Goal: Transaction & Acquisition: Book appointment/travel/reservation

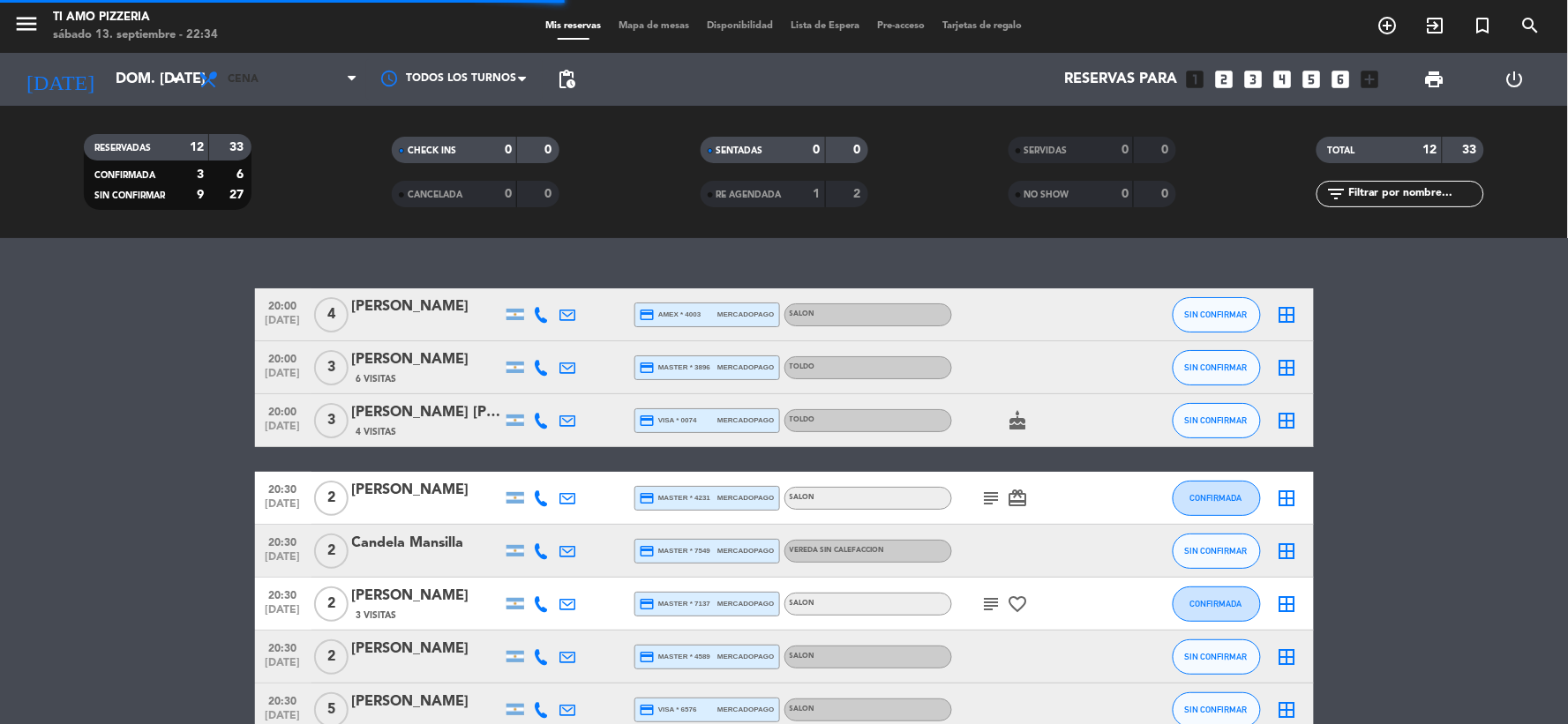
click at [280, 80] on span "Cena" at bounding box center [277, 79] width 176 height 39
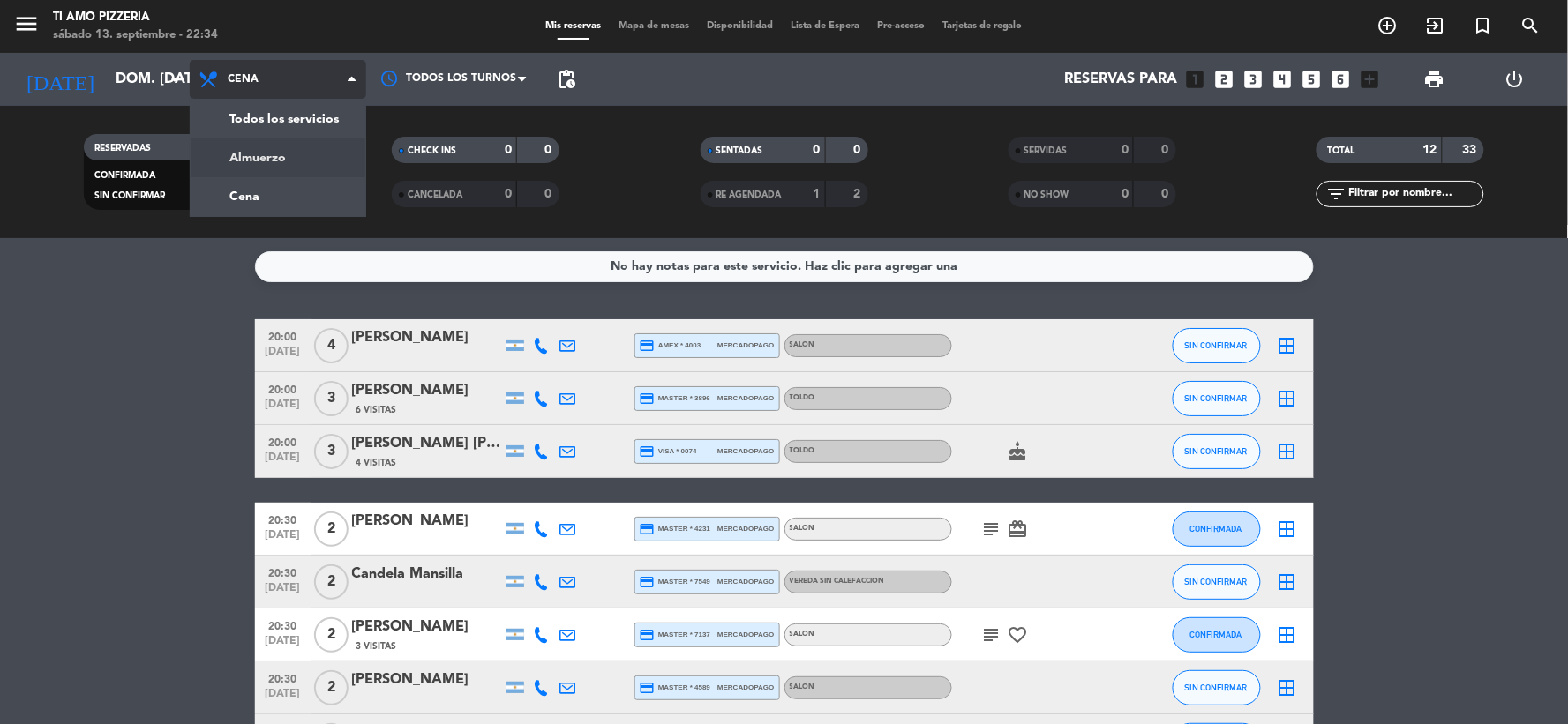
click at [279, 172] on div "menu TI AMO PIZZERIA sábado 13. septiembre - 22:34 Mis reservas Mapa de mesas D…" at bounding box center [784, 119] width 1568 height 238
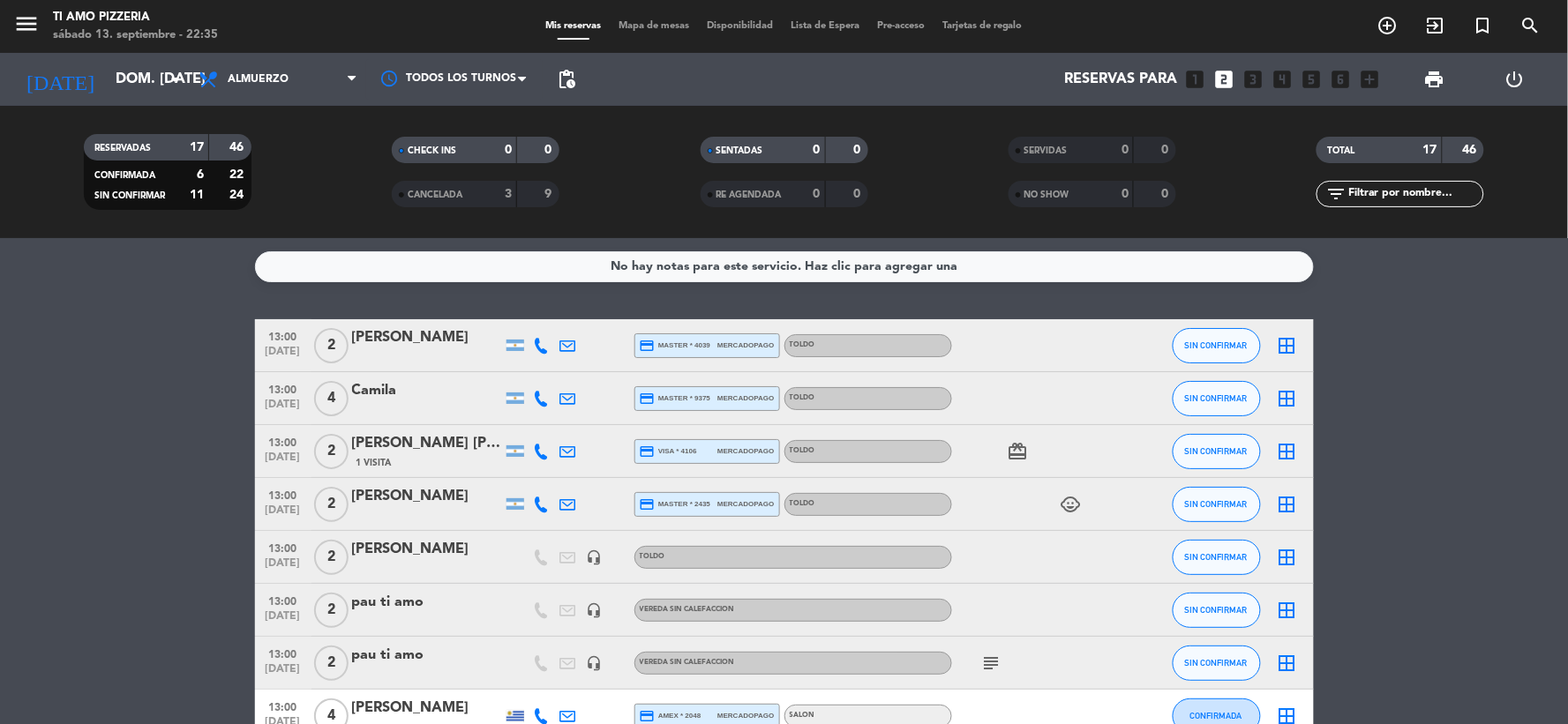
click at [991, 659] on icon "subject" at bounding box center [991, 663] width 21 height 21
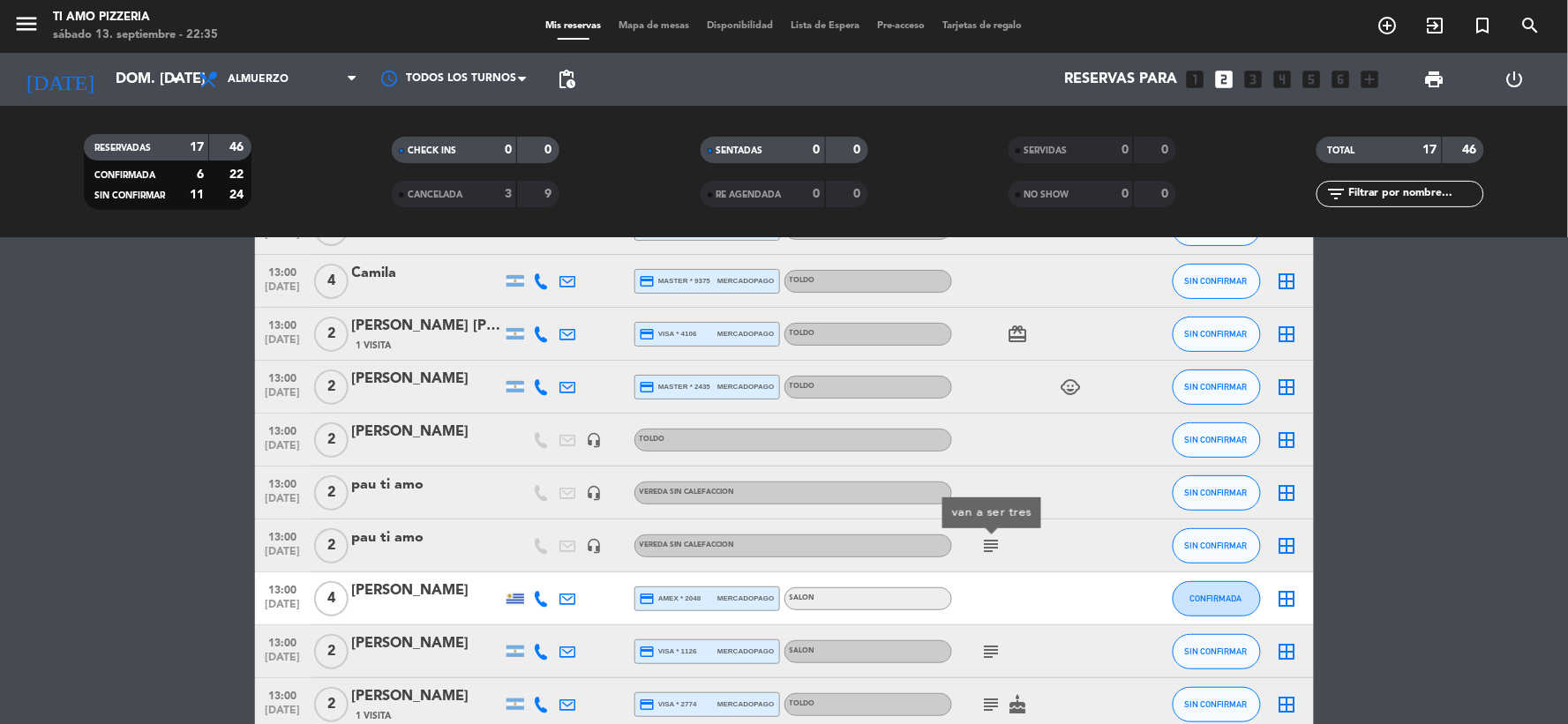
scroll to position [215, 0]
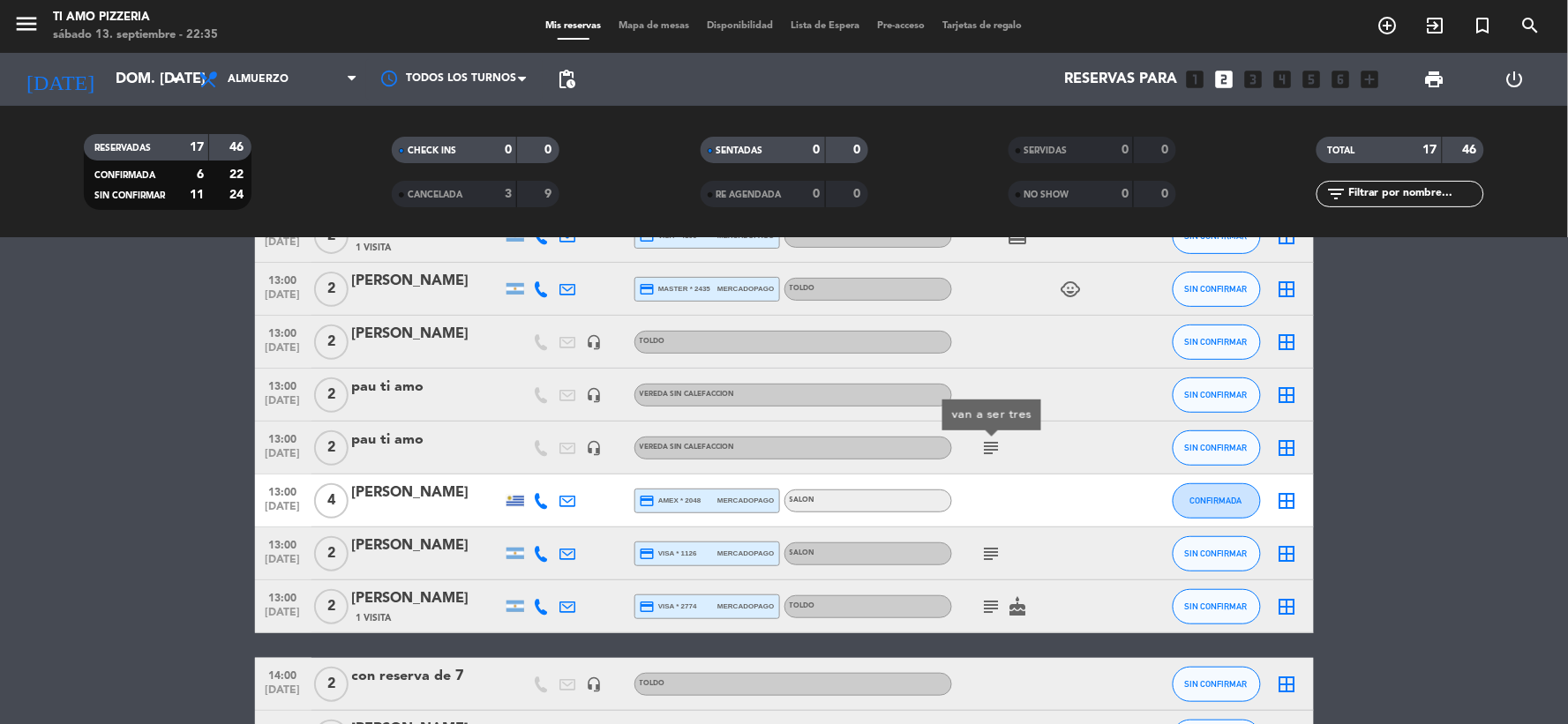
click at [993, 551] on icon "subject" at bounding box center [991, 553] width 21 height 21
click at [1000, 603] on icon "subject" at bounding box center [991, 606] width 21 height 21
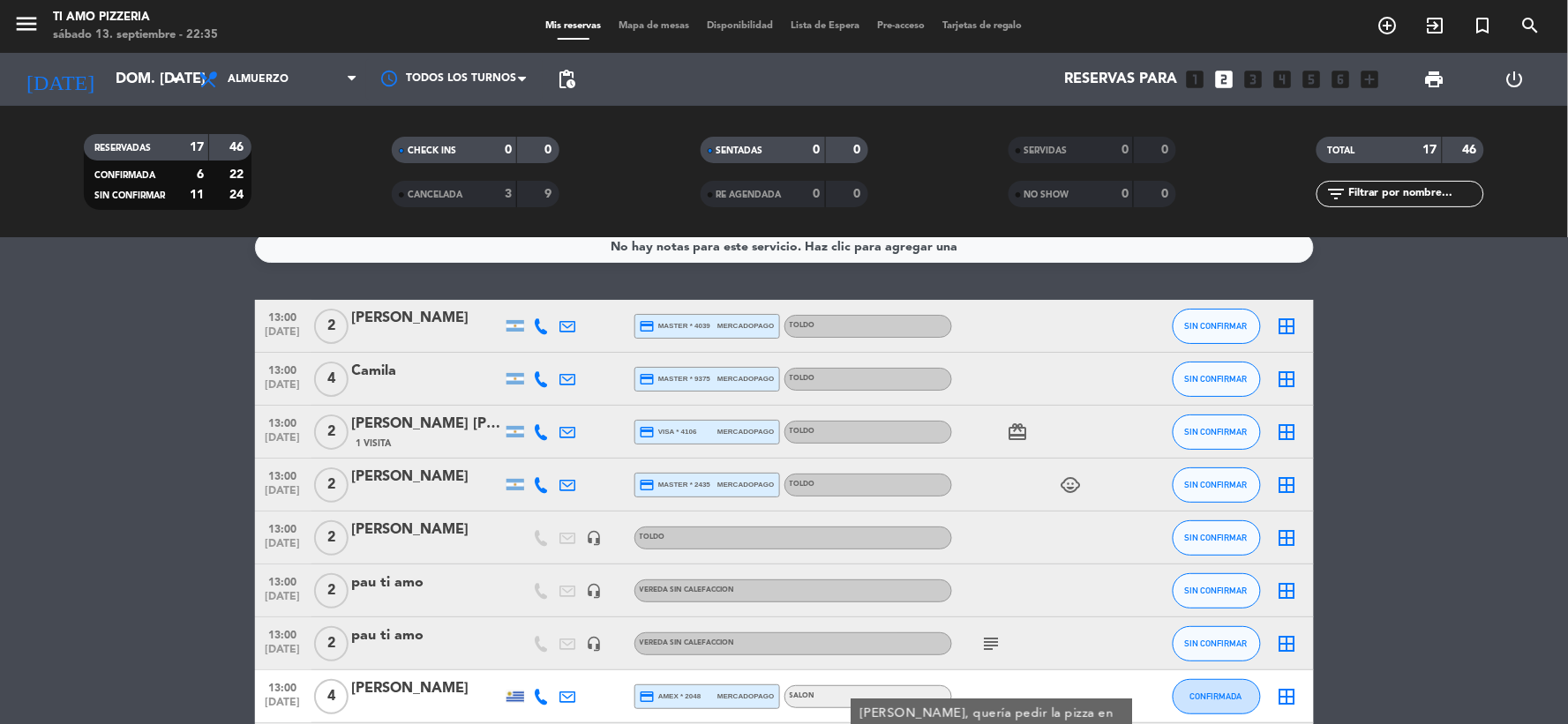
scroll to position [0, 0]
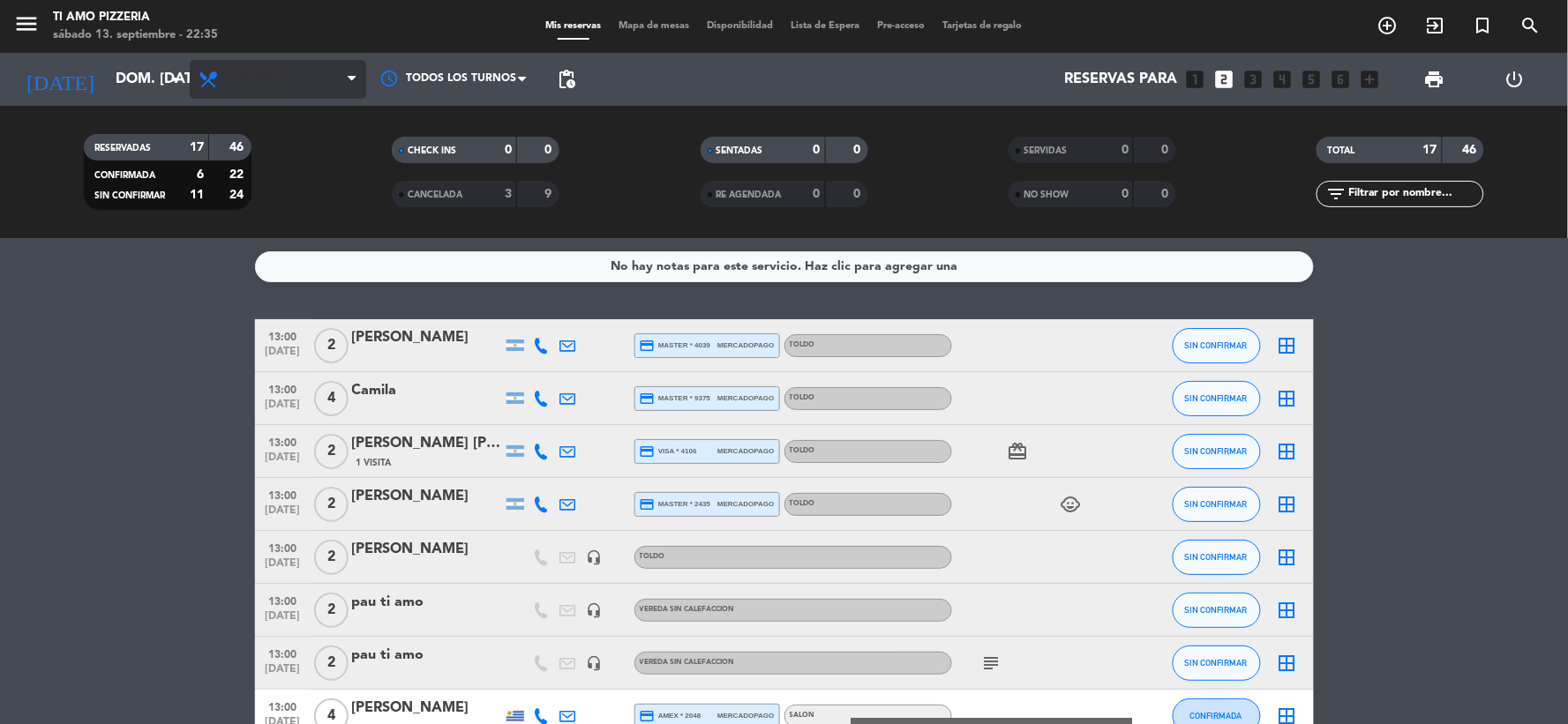
click at [216, 70] on icon at bounding box center [211, 78] width 26 height 21
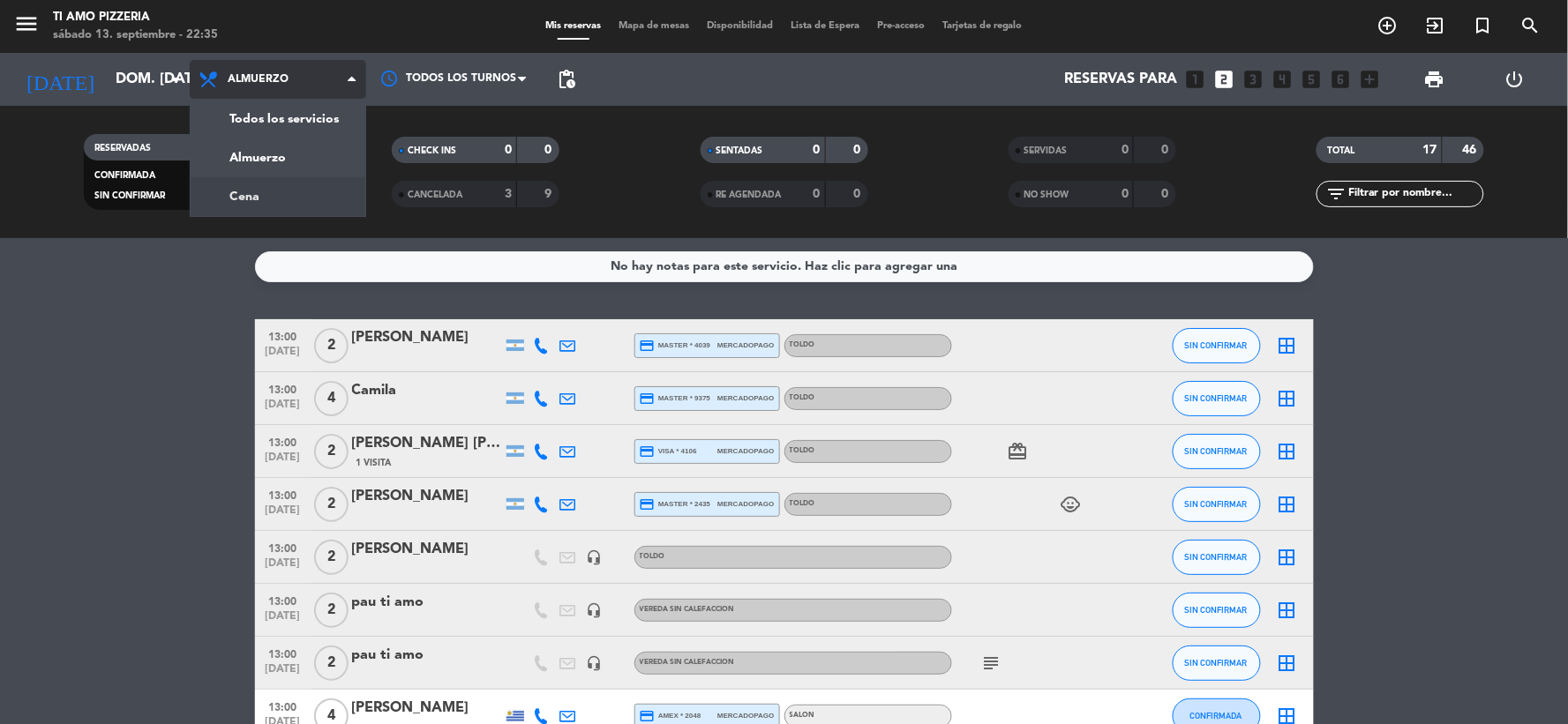
click at [265, 197] on div "menu TI AMO PIZZERIA sábado 13. septiembre - 22:35 Mis reservas Mapa de mesas D…" at bounding box center [784, 119] width 1568 height 238
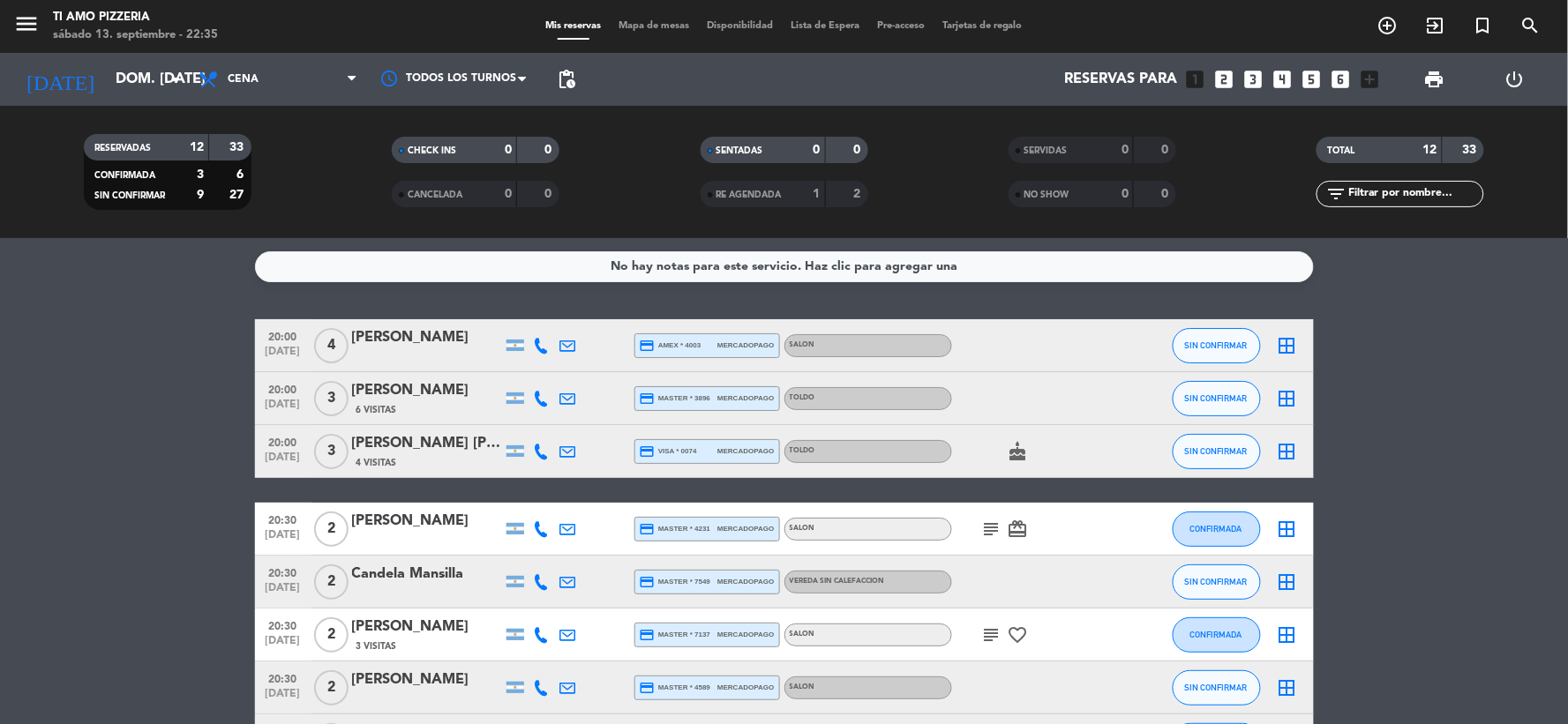
click at [1281, 76] on icon "looks_4" at bounding box center [1282, 79] width 23 height 23
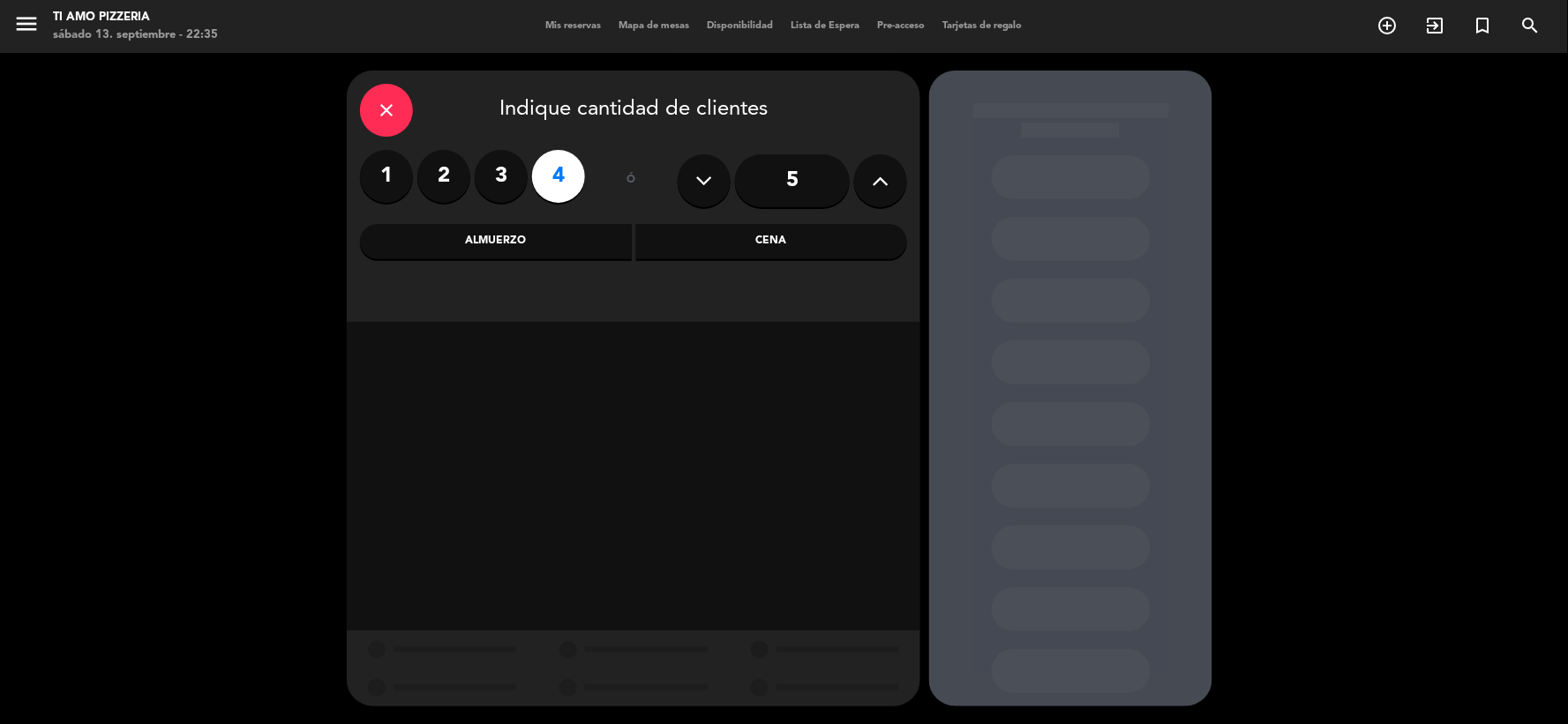
click at [697, 247] on div "Cena" at bounding box center [772, 242] width 272 height 35
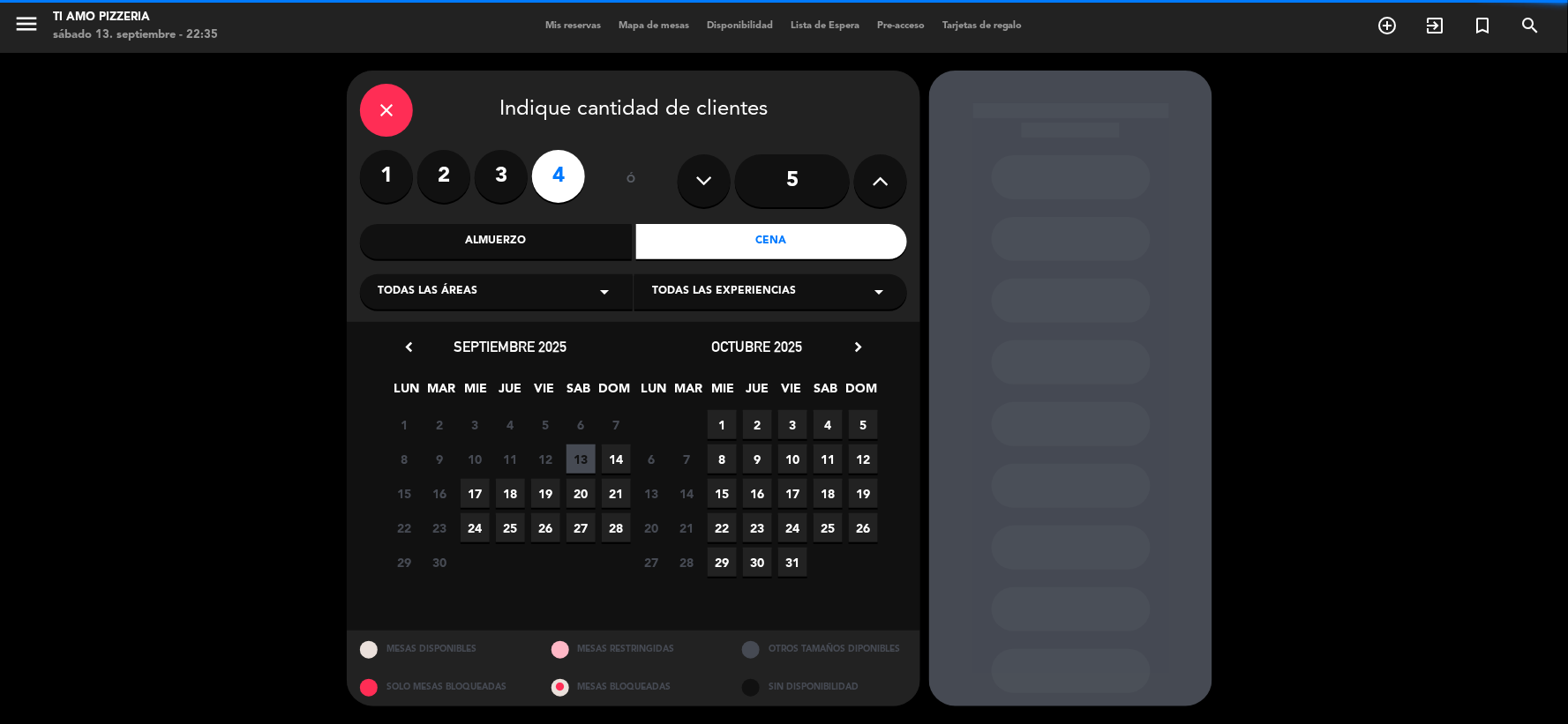
click at [684, 296] on span "Todas las experiencias" at bounding box center [724, 291] width 144 height 18
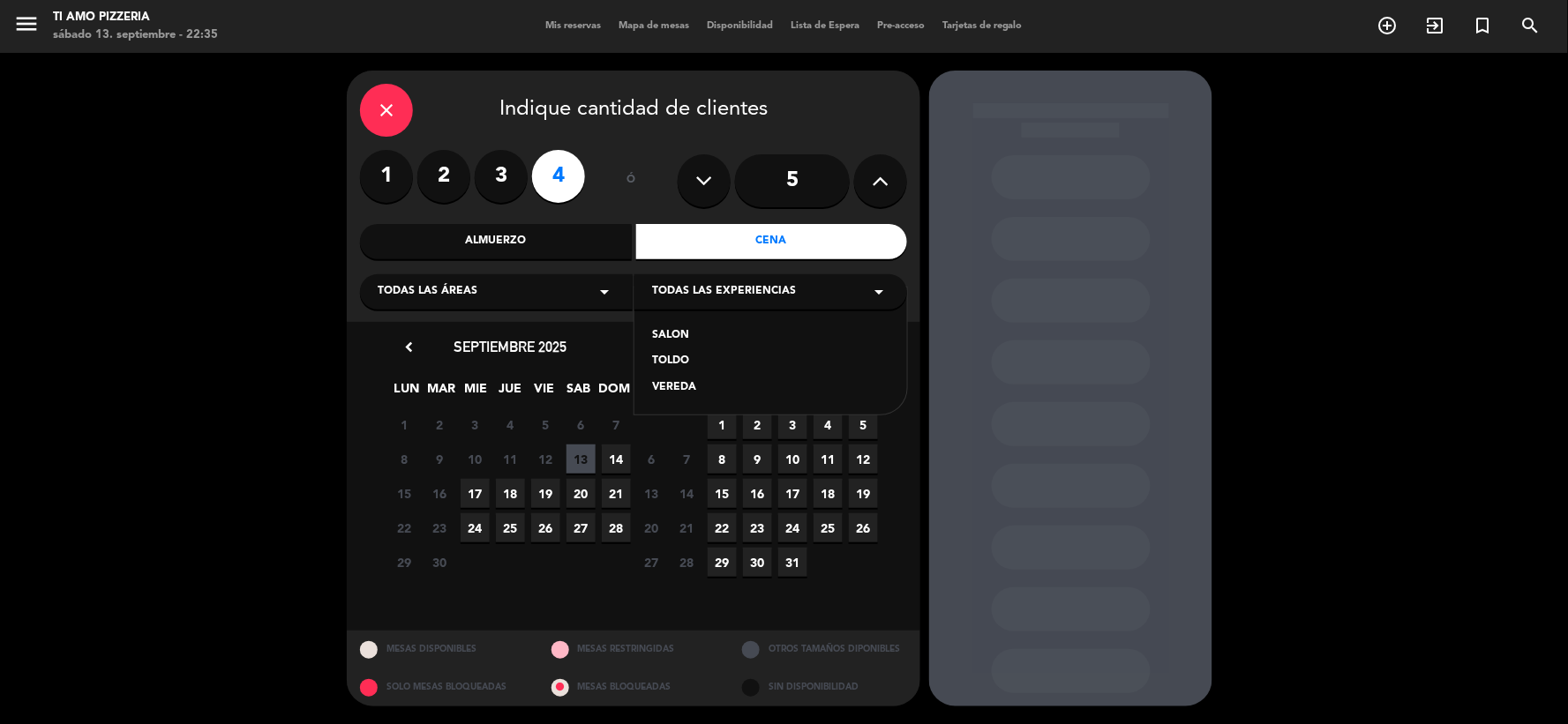
click at [706, 331] on div "SALON" at bounding box center [771, 335] width 237 height 18
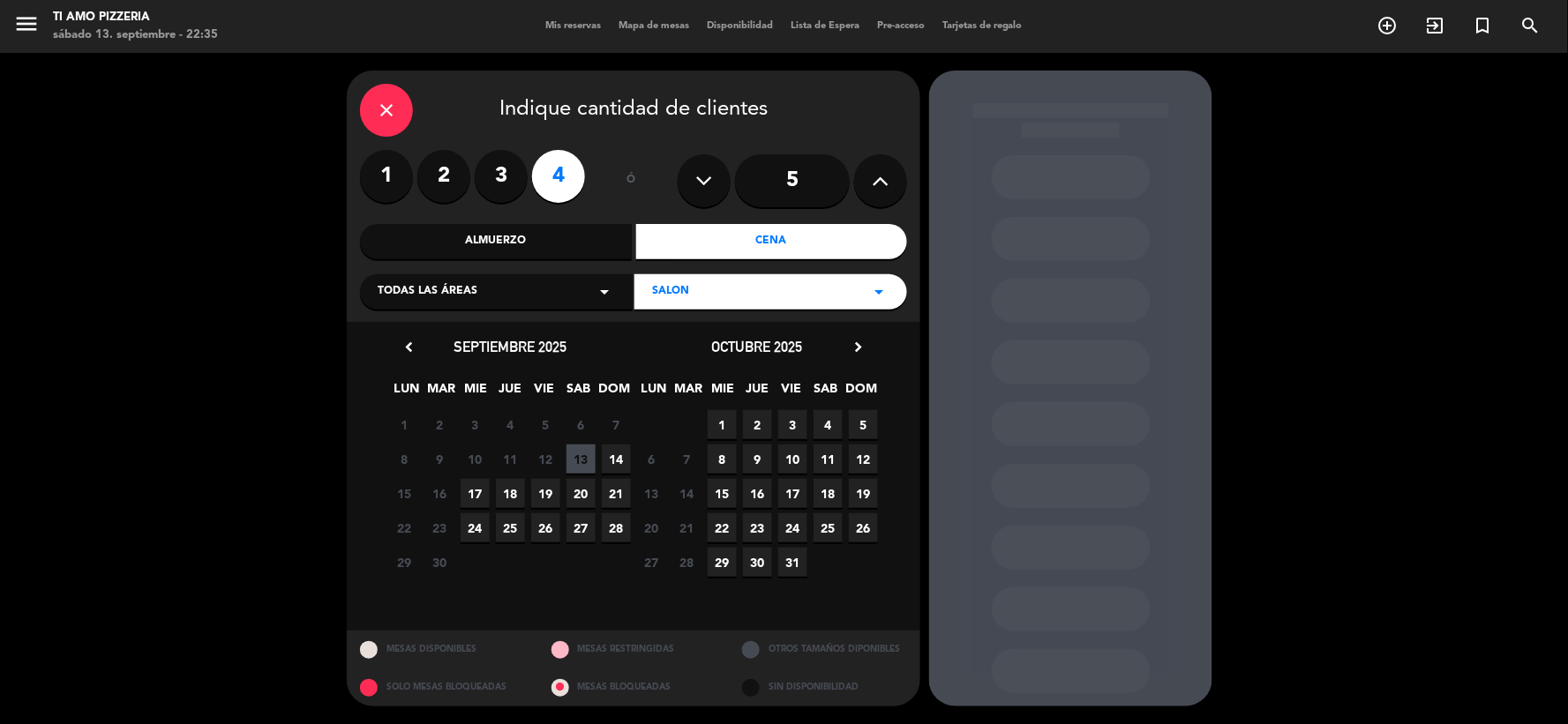
click at [614, 452] on span "14" at bounding box center [616, 459] width 30 height 30
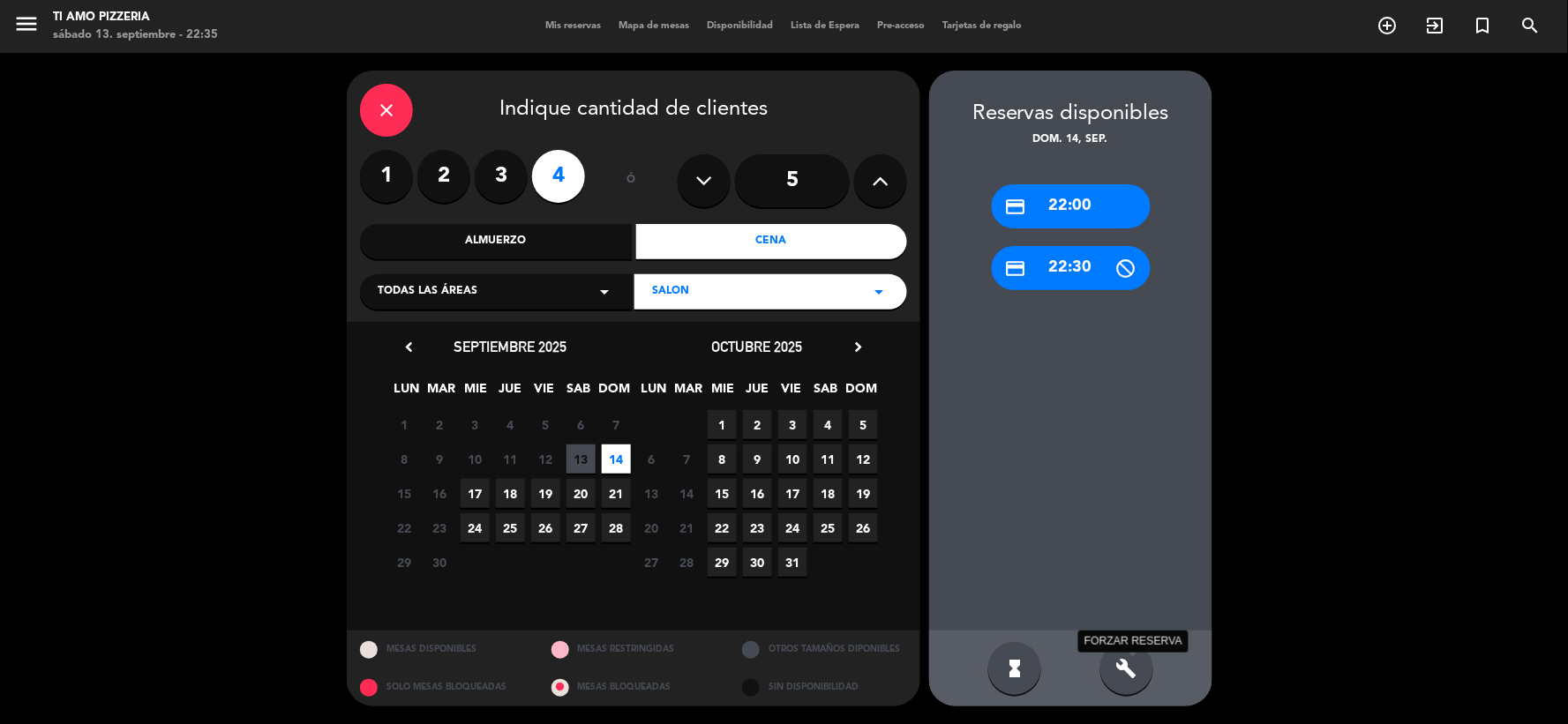
click at [1124, 667] on icon "build" at bounding box center [1126, 668] width 21 height 21
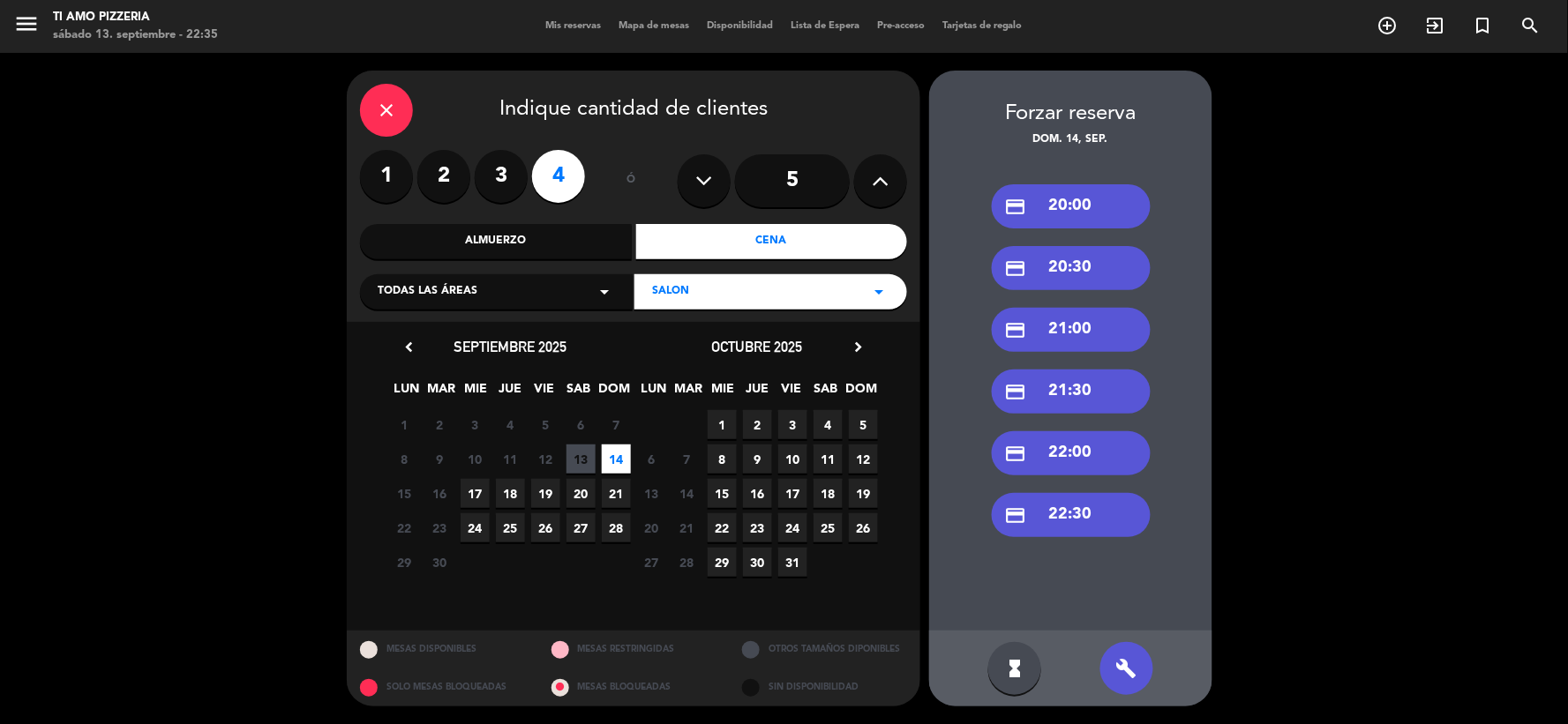
click at [1046, 215] on div "credit_card 20:00" at bounding box center [1071, 207] width 159 height 44
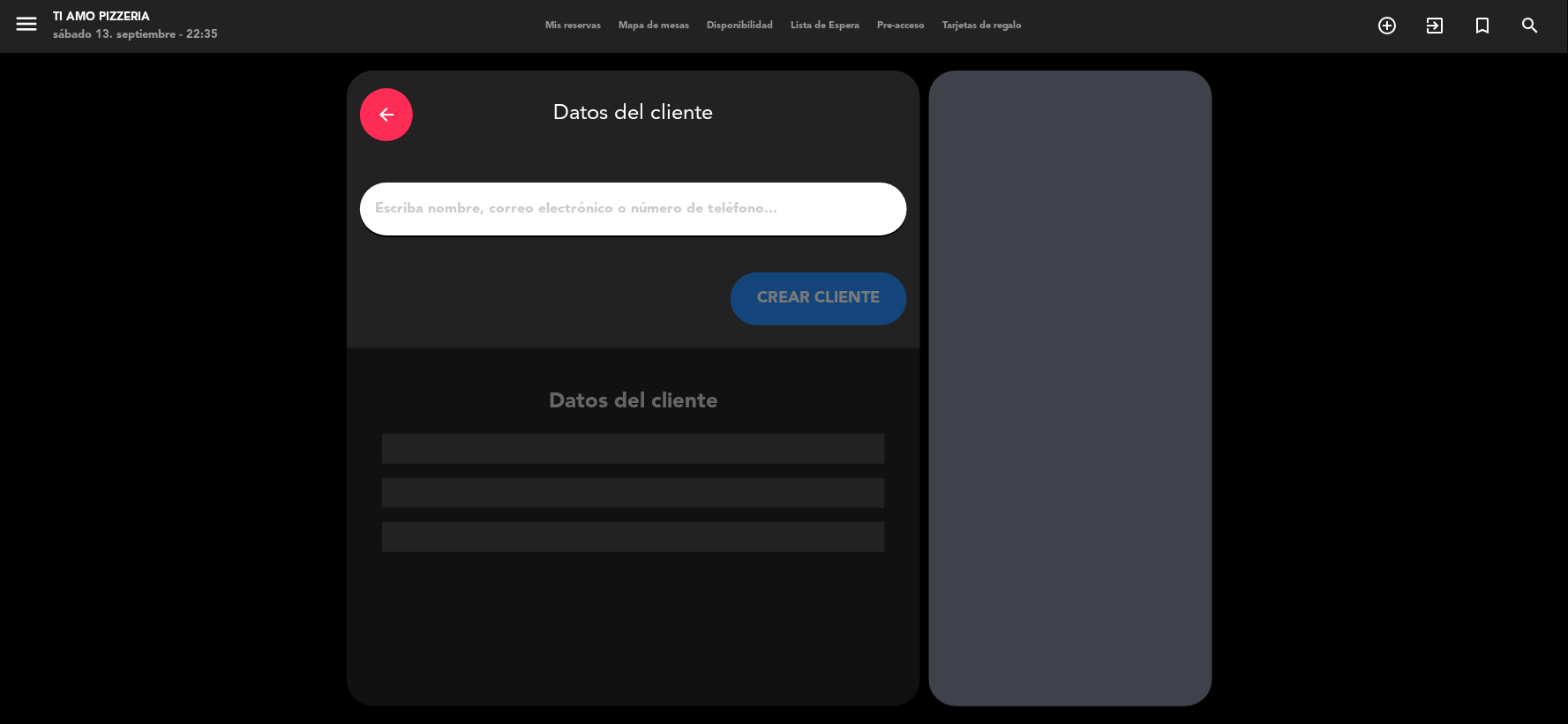
click at [545, 186] on div at bounding box center [634, 209] width 547 height 53
click at [545, 208] on input "1" at bounding box center [633, 209] width 520 height 25
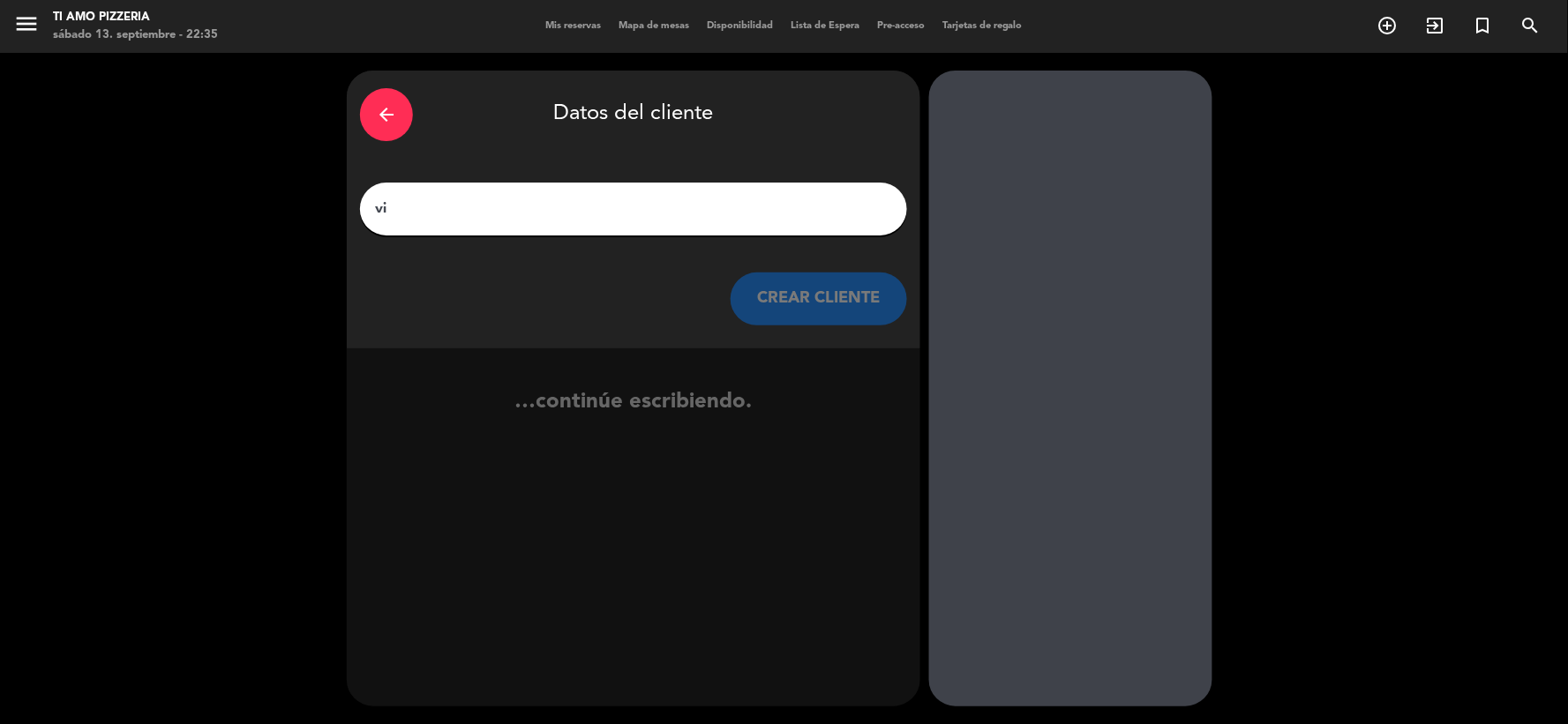
type input "[EMAIL_ADDRESS][DOMAIN_NAME]"
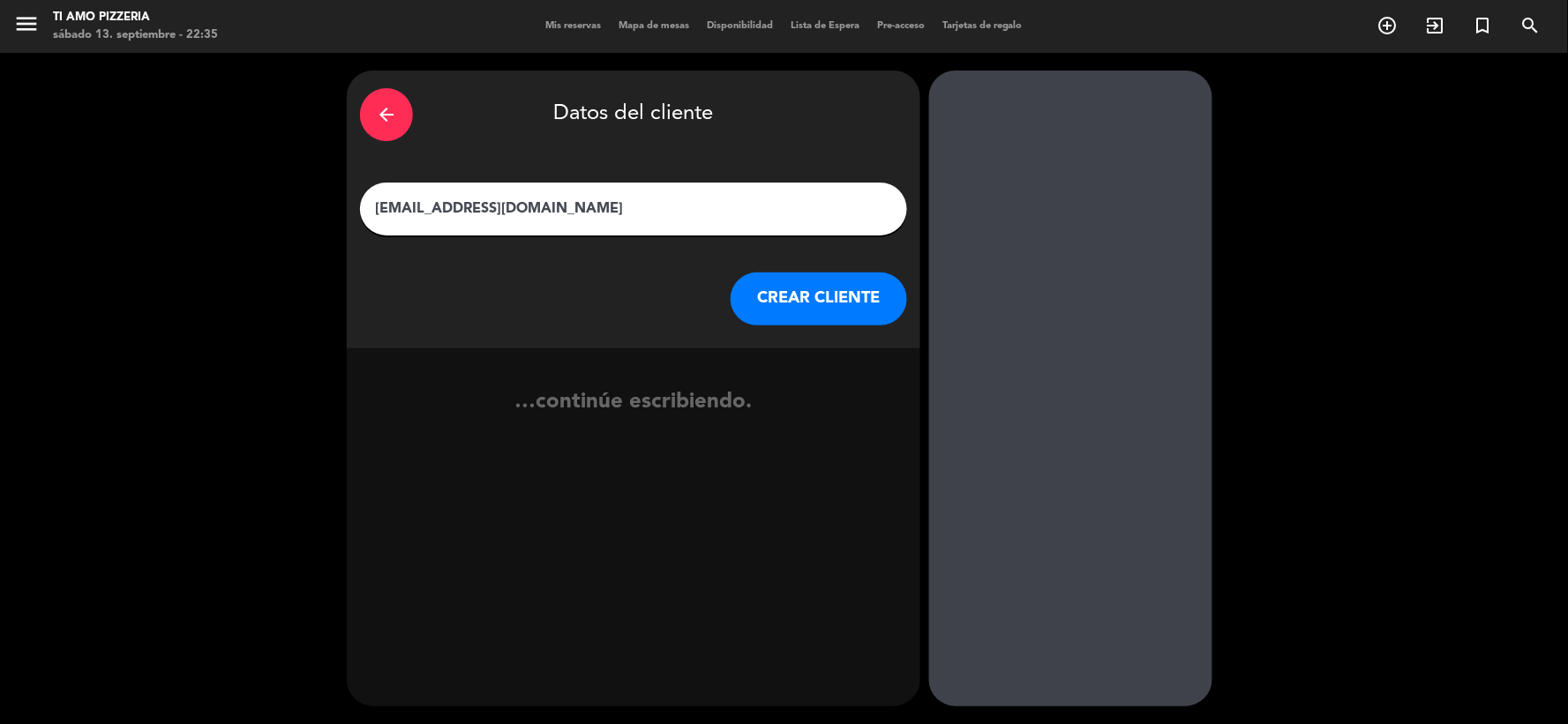
click at [847, 296] on button "CREAR CLIENTE" at bounding box center [819, 298] width 176 height 53
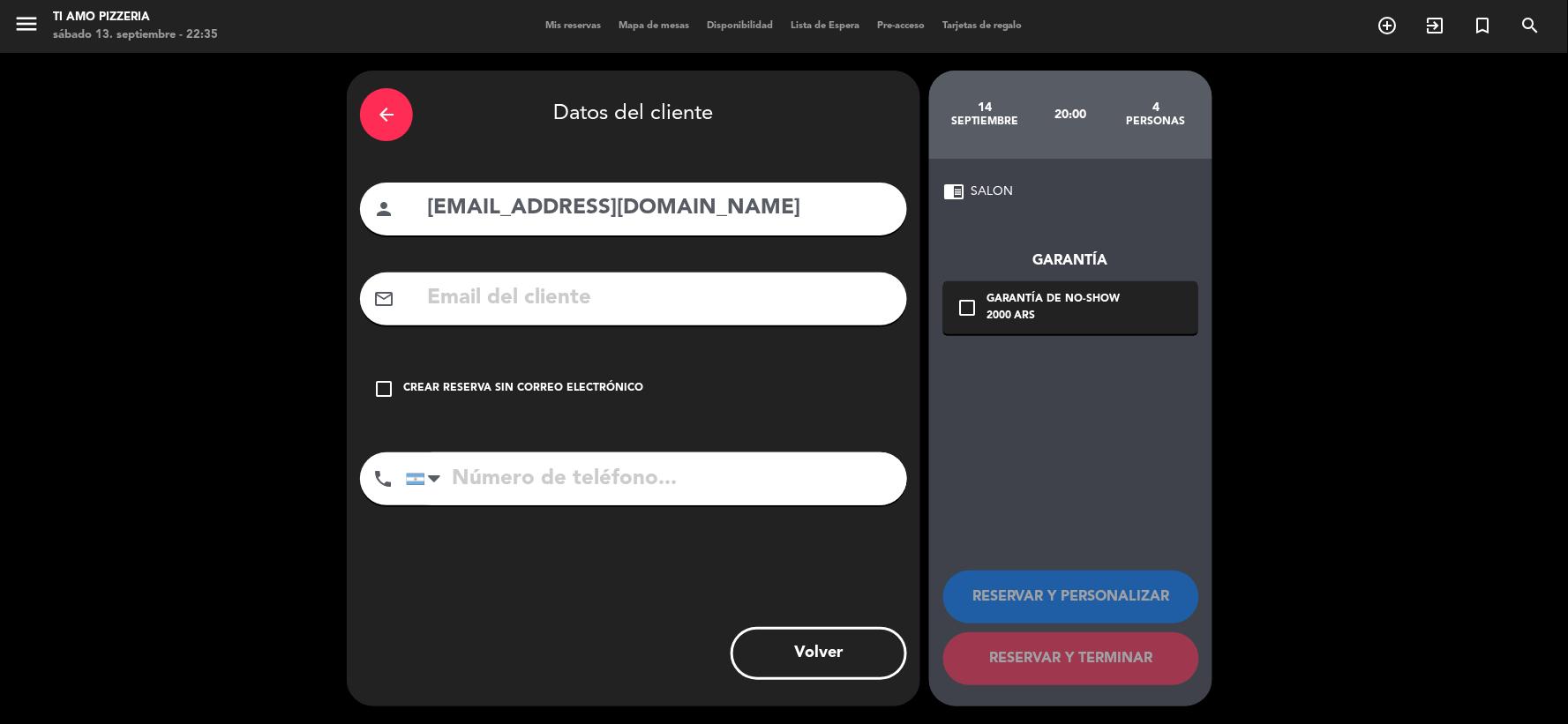
type input "[EMAIL_ADDRESS][DOMAIN_NAME]"
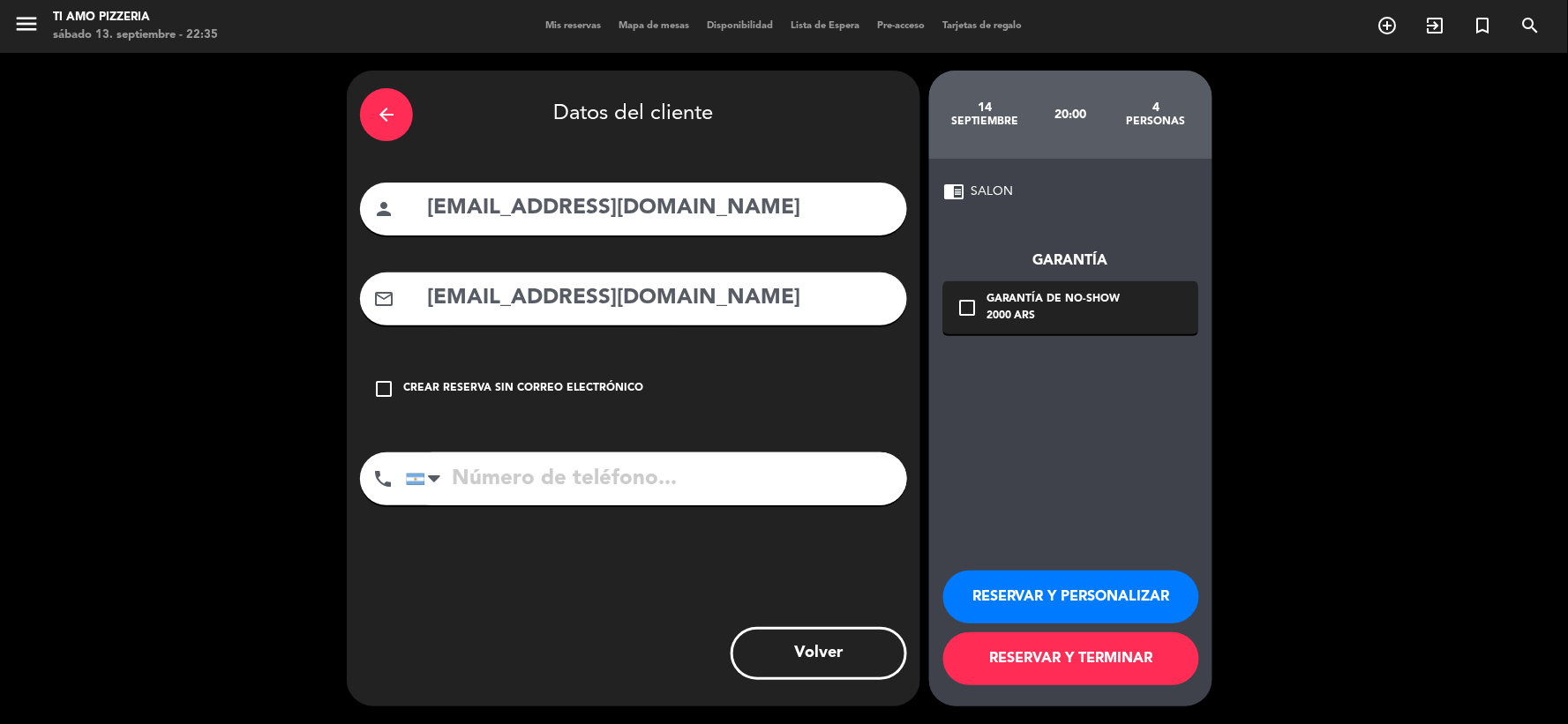
click at [1072, 663] on button "RESERVAR Y TERMINAR" at bounding box center [1071, 658] width 256 height 53
